Goal: Check status: Check status

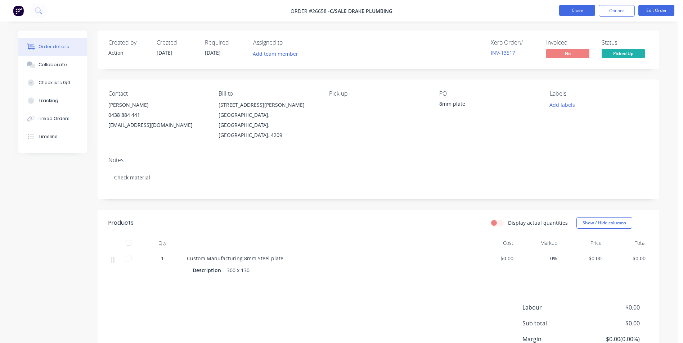
click at [565, 11] on button "Close" at bounding box center [577, 10] width 36 height 11
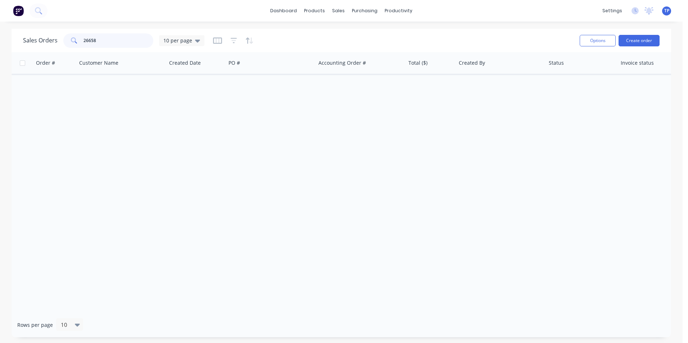
click at [119, 42] on input "26658" at bounding box center [119, 40] width 70 height 14
type input "2"
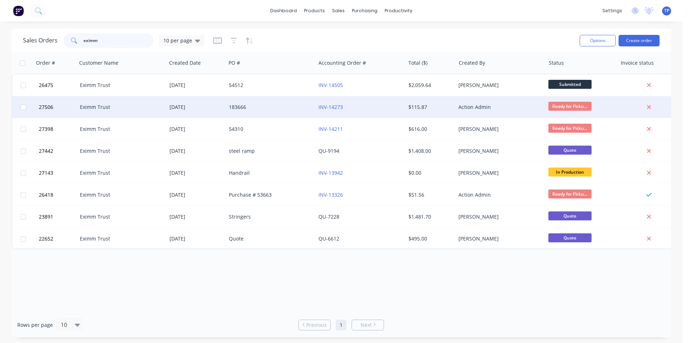
type input "eximm"
click at [131, 114] on div "Eximm Trust" at bounding box center [122, 107] width 90 height 22
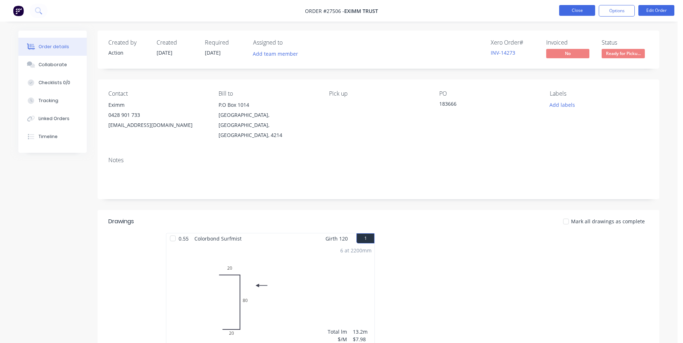
click at [565, 10] on button "Close" at bounding box center [577, 10] width 36 height 11
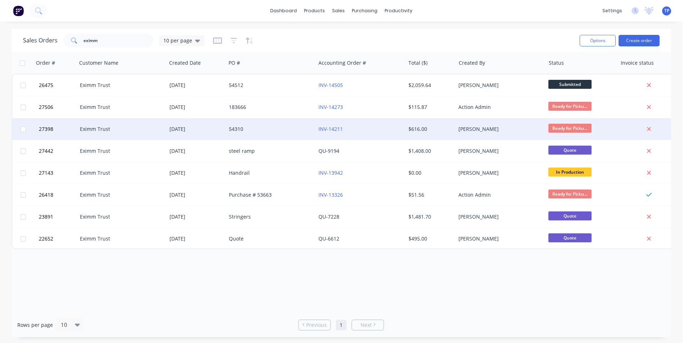
click at [297, 129] on div "54310" at bounding box center [269, 129] width 80 height 7
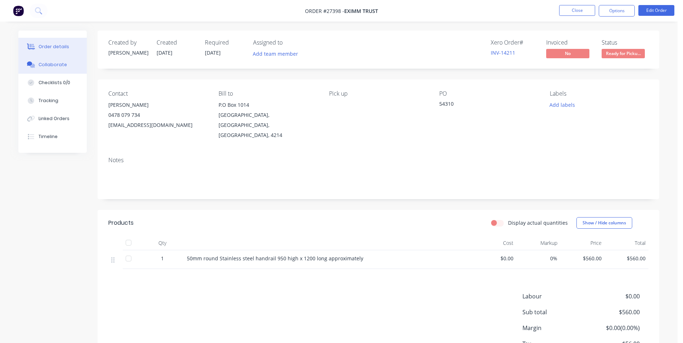
click at [64, 64] on button "Collaborate" at bounding box center [52, 65] width 68 height 18
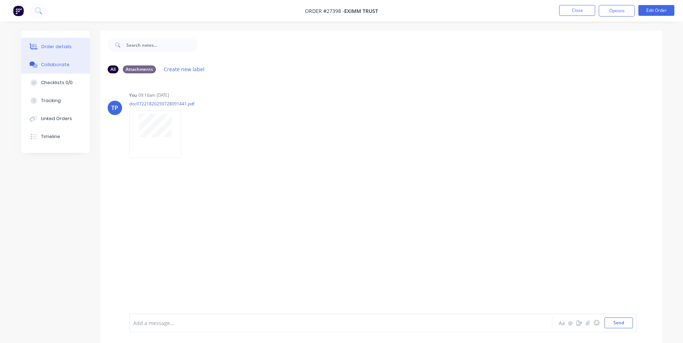
click at [70, 45] on button "Order details" at bounding box center [55, 47] width 68 height 18
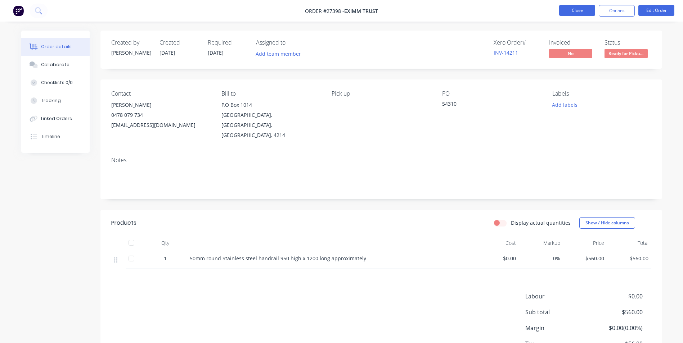
click at [567, 10] on button "Close" at bounding box center [577, 10] width 36 height 11
